Goal: Task Accomplishment & Management: Manage account settings

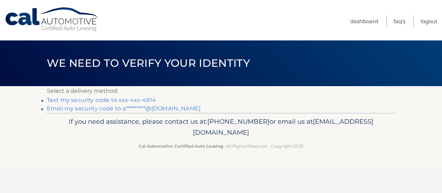
click at [139, 99] on link "Text my security code to xxx-xxx-4914" at bounding box center [101, 100] width 109 height 7
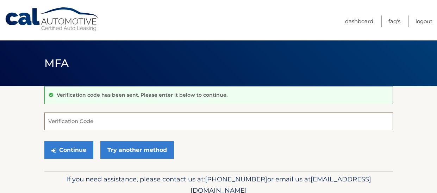
click at [191, 122] on input "Verification Code" at bounding box center [218, 122] width 348 height 18
type input "135829"
click at [44, 141] on button "Continue" at bounding box center [68, 150] width 49 height 18
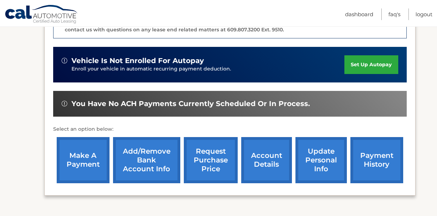
scroll to position [219, 0]
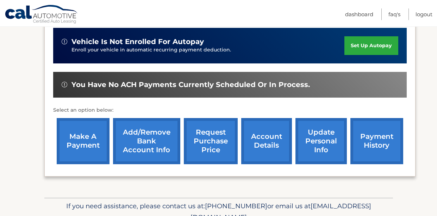
click at [313, 142] on link "update personal info" at bounding box center [320, 141] width 51 height 46
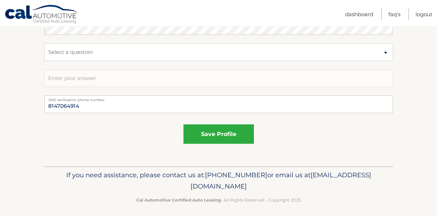
scroll to position [467, 0]
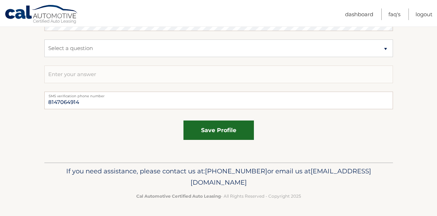
click at [230, 131] on button "save profile" at bounding box center [218, 129] width 70 height 19
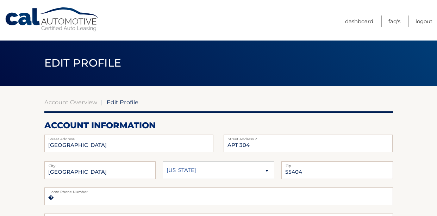
scroll to position [0, 0]
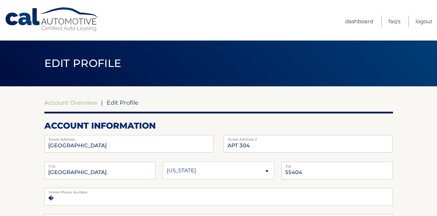
click at [23, 19] on link "Cal Automotive" at bounding box center [52, 19] width 95 height 25
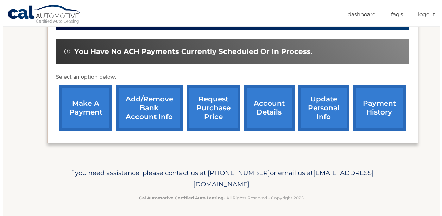
scroll to position [254, 0]
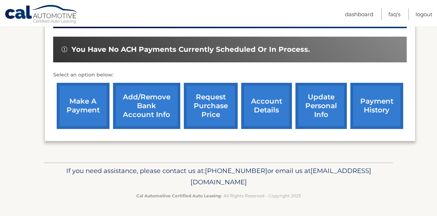
click at [223, 101] on link "request purchase price" at bounding box center [211, 106] width 54 height 46
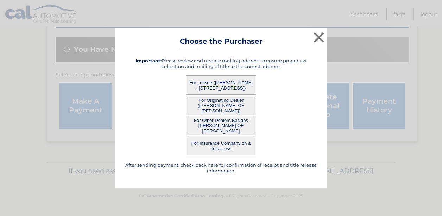
click at [233, 122] on button "For Other Dealers Besides [PERSON_NAME] OF [PERSON_NAME]" at bounding box center [221, 125] width 70 height 19
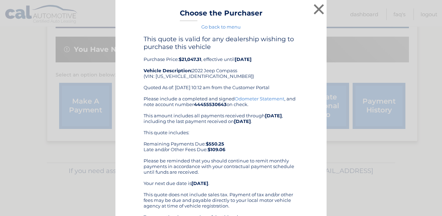
click at [229, 128] on div "Please include a completed and signed Odometer Statement , and note account num…" at bounding box center [221, 203] width 155 height 214
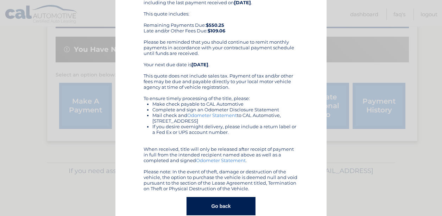
scroll to position [132, 0]
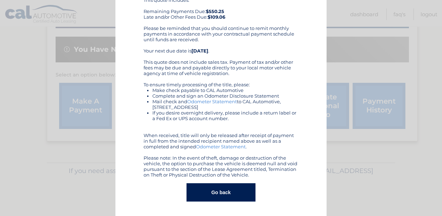
click at [236, 194] on button "Go back" at bounding box center [220, 192] width 69 height 18
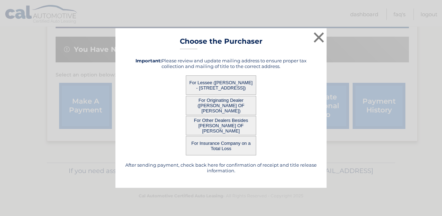
click at [197, 78] on button "For Lessee ([PERSON_NAME] - [STREET_ADDRESS])" at bounding box center [221, 84] width 70 height 19
click at [223, 81] on button "For Lessee ([PERSON_NAME] - [STREET_ADDRESS])" at bounding box center [221, 84] width 70 height 19
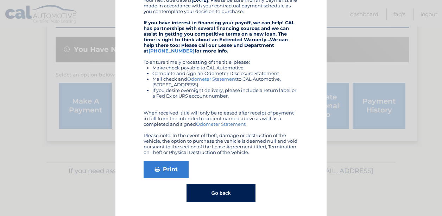
scroll to position [165, 0]
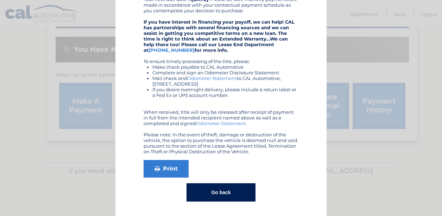
click at [229, 196] on button "Go back" at bounding box center [220, 192] width 69 height 18
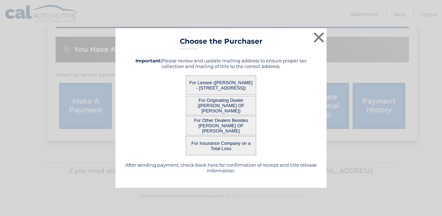
click at [227, 102] on button "For Originating Dealer (ED SHULTS OF WARREN)" at bounding box center [221, 105] width 70 height 19
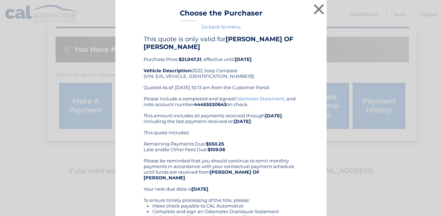
scroll to position [110, 0]
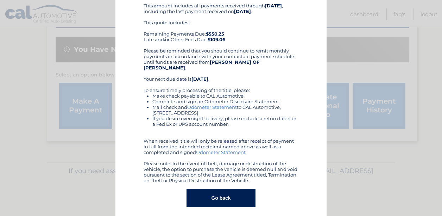
click at [228, 191] on button "Go back" at bounding box center [220, 198] width 69 height 18
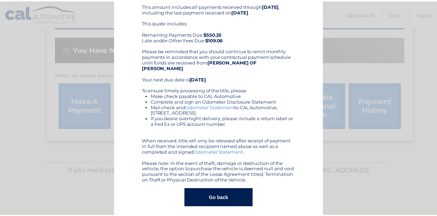
scroll to position [0, 0]
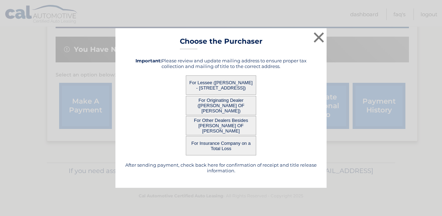
click at [218, 150] on button "For Insurance Company on a Total Loss" at bounding box center [221, 145] width 70 height 19
click at [220, 144] on button "For Insurance Company on a Total Loss" at bounding box center [221, 145] width 70 height 19
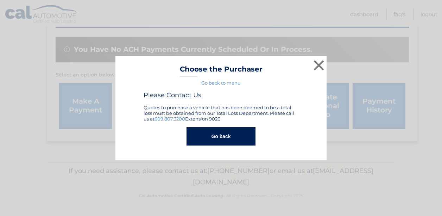
click at [222, 142] on button "Go back" at bounding box center [220, 136] width 69 height 18
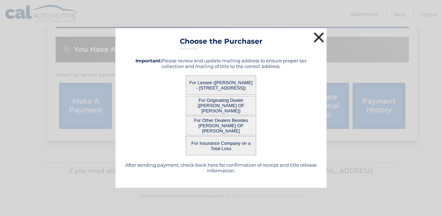
click at [313, 37] on button "×" at bounding box center [319, 37] width 14 height 14
